Goal: Information Seeking & Learning: Learn about a topic

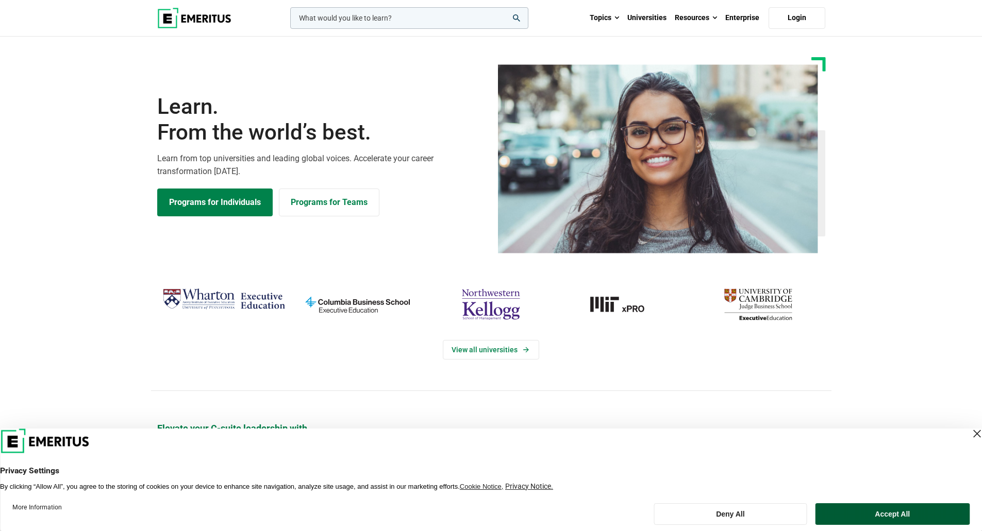
click at [901, 509] on button "Accept All" at bounding box center [892, 515] width 154 height 22
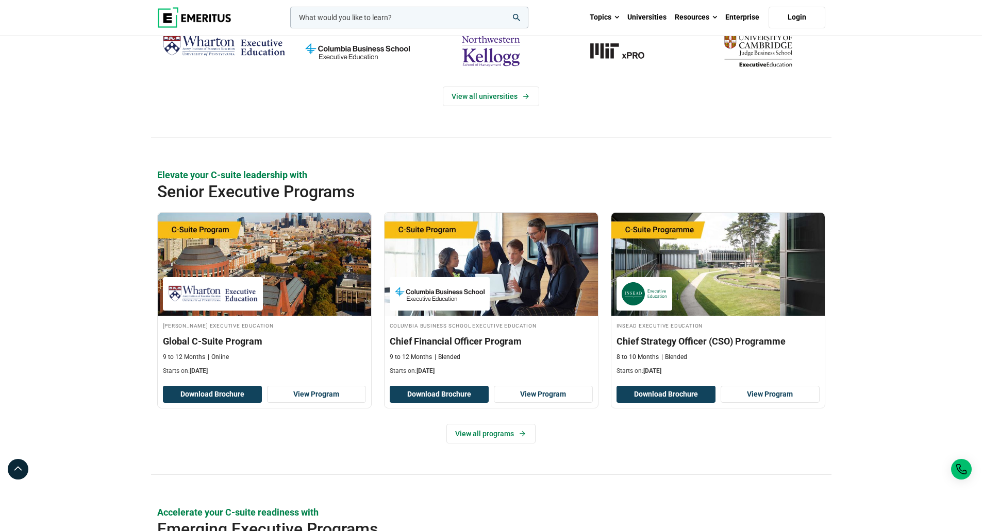
scroll to position [258, 0]
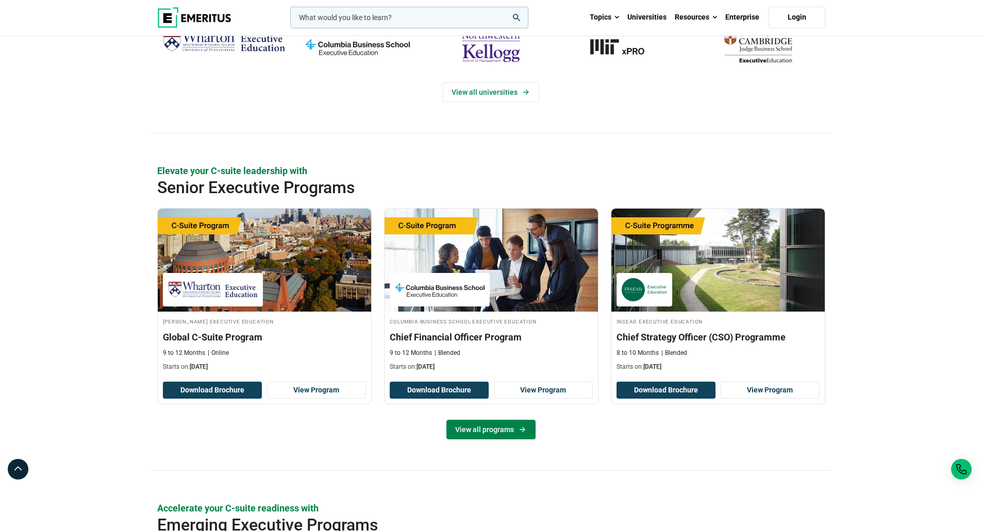
click at [492, 427] on link "View all programs" at bounding box center [490, 430] width 89 height 20
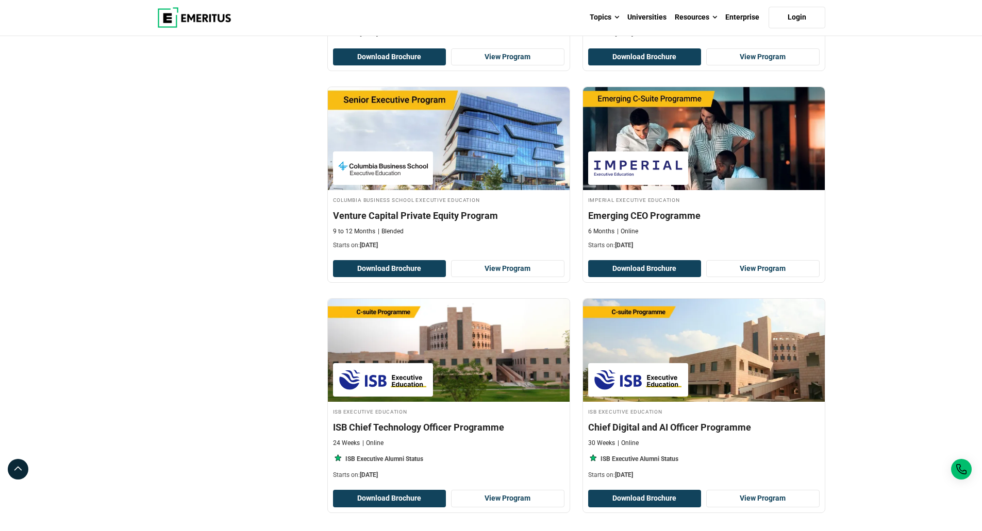
scroll to position [1855, 0]
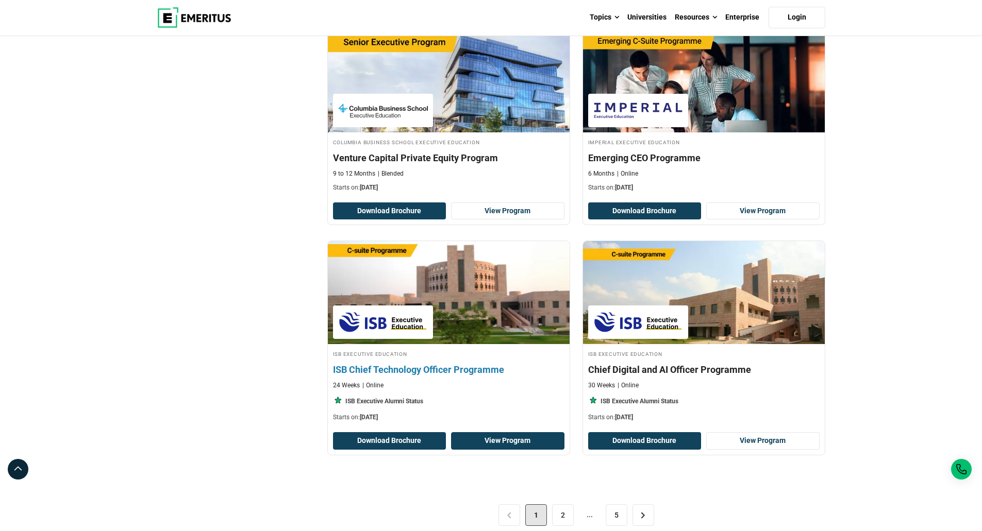
click at [508, 437] on link "View Program" at bounding box center [507, 441] width 113 height 18
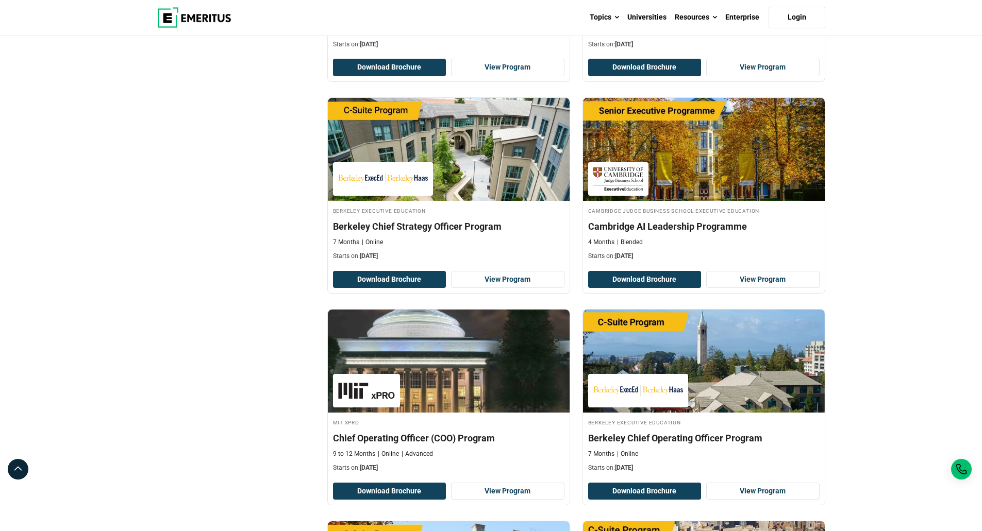
scroll to position [464, 0]
